Goal: Task Accomplishment & Management: Complete application form

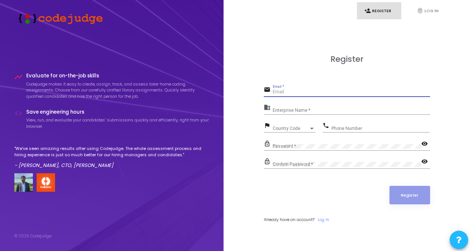
click at [294, 92] on input "Email *" at bounding box center [351, 91] width 157 height 5
type input "chakshujhamb@gmail.com"
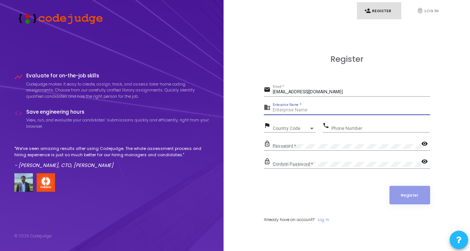
click at [298, 110] on input "Enterprise Name *" at bounding box center [351, 110] width 157 height 5
type input "Payoneer"
click at [291, 127] on span "Country Code" at bounding box center [286, 128] width 26 height 5
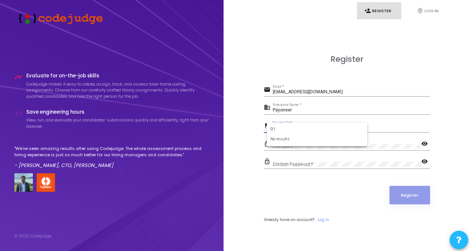
type input "9"
type input "_"
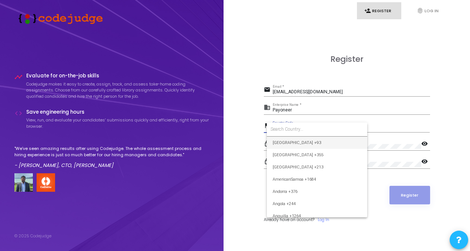
type input "_"
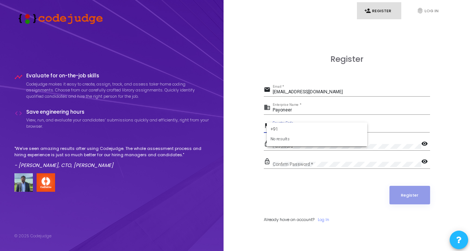
click at [289, 141] on div "No results" at bounding box center [317, 139] width 93 height 6
click at [284, 130] on input "+91" at bounding box center [317, 129] width 93 height 7
type input "+"
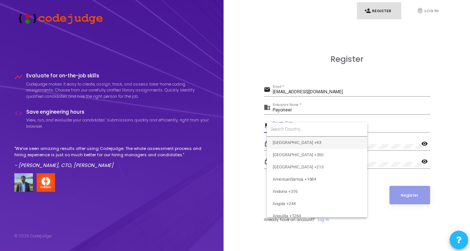
click at [244, 131] on div at bounding box center [235, 125] width 470 height 251
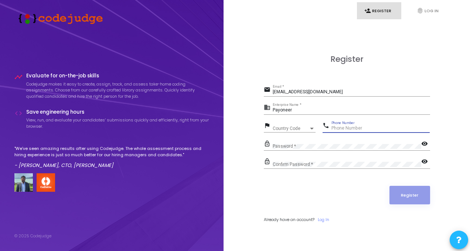
click at [342, 126] on input "Phone Number" at bounding box center [381, 128] width 98 height 5
type input "0"
click at [312, 126] on div at bounding box center [312, 128] width 7 height 6
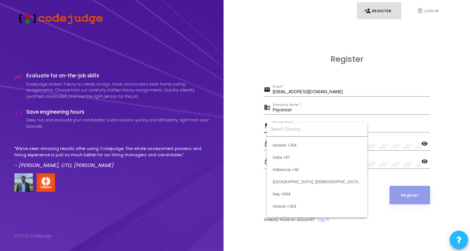
scroll to position [1155, 0]
click at [287, 156] on span "India +91" at bounding box center [317, 158] width 89 height 12
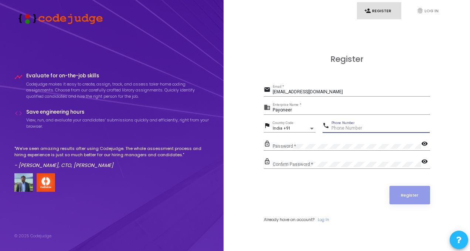
click at [349, 126] on input "Phone Number" at bounding box center [381, 128] width 98 height 5
type input "9254223042"
click at [426, 143] on mat-icon "visibility" at bounding box center [425, 144] width 9 height 9
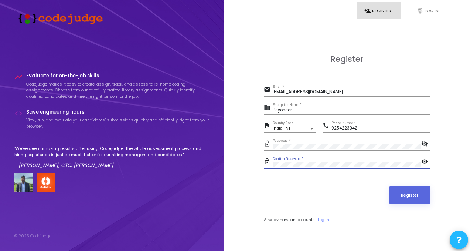
click at [423, 161] on mat-icon "visibility" at bounding box center [425, 161] width 9 height 9
click at [408, 192] on button "Register" at bounding box center [410, 195] width 41 height 18
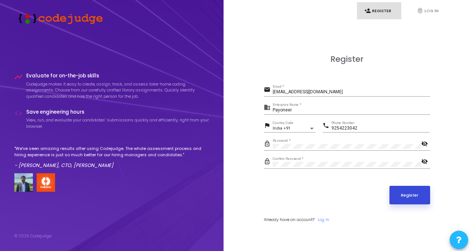
click at [405, 193] on button "Register" at bounding box center [410, 195] width 41 height 18
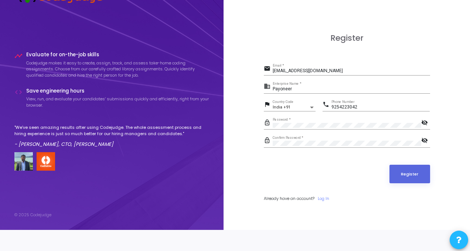
scroll to position [0, 0]
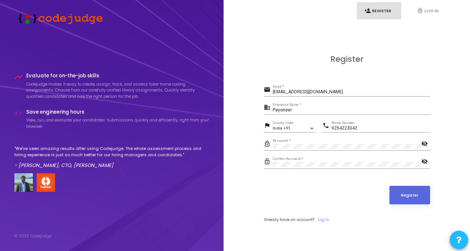
click at [301, 92] on input "chakshujhamb@gmail.com" at bounding box center [351, 91] width 157 height 5
type input "chakshujhamb@gmail.com"
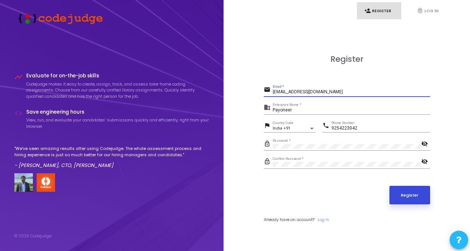
click at [413, 194] on button "Register" at bounding box center [410, 195] width 41 height 18
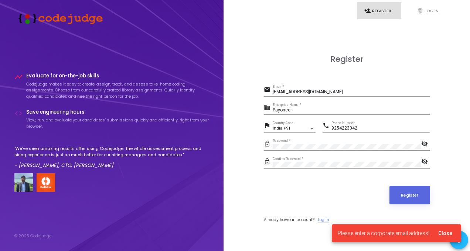
click at [322, 219] on link "Log In" at bounding box center [323, 219] width 11 height 6
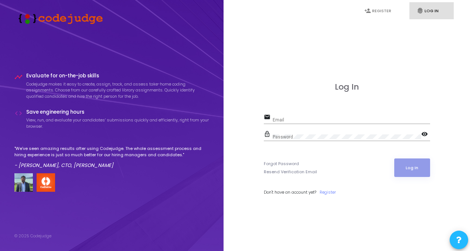
click at [337, 117] on input "Email" at bounding box center [351, 119] width 157 height 5
type input "chakshujhamb@gmail.com"
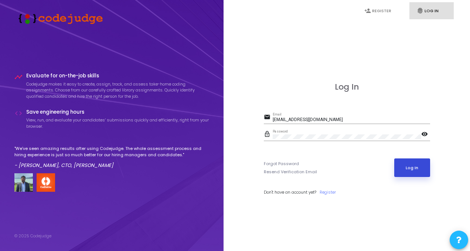
click at [418, 165] on button "Log In" at bounding box center [412, 167] width 36 height 18
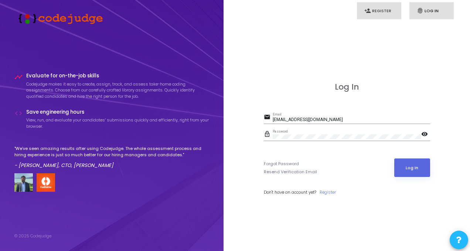
click at [377, 7] on link "person_add Register" at bounding box center [379, 10] width 44 height 17
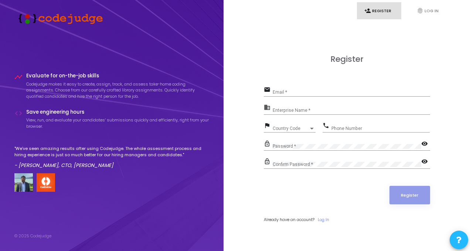
click at [424, 53] on div "Register email Email * business Enterprise Name * flag Country Code Country Cod…" at bounding box center [347, 146] width 230 height 251
